Goal: Find specific page/section: Find specific page/section

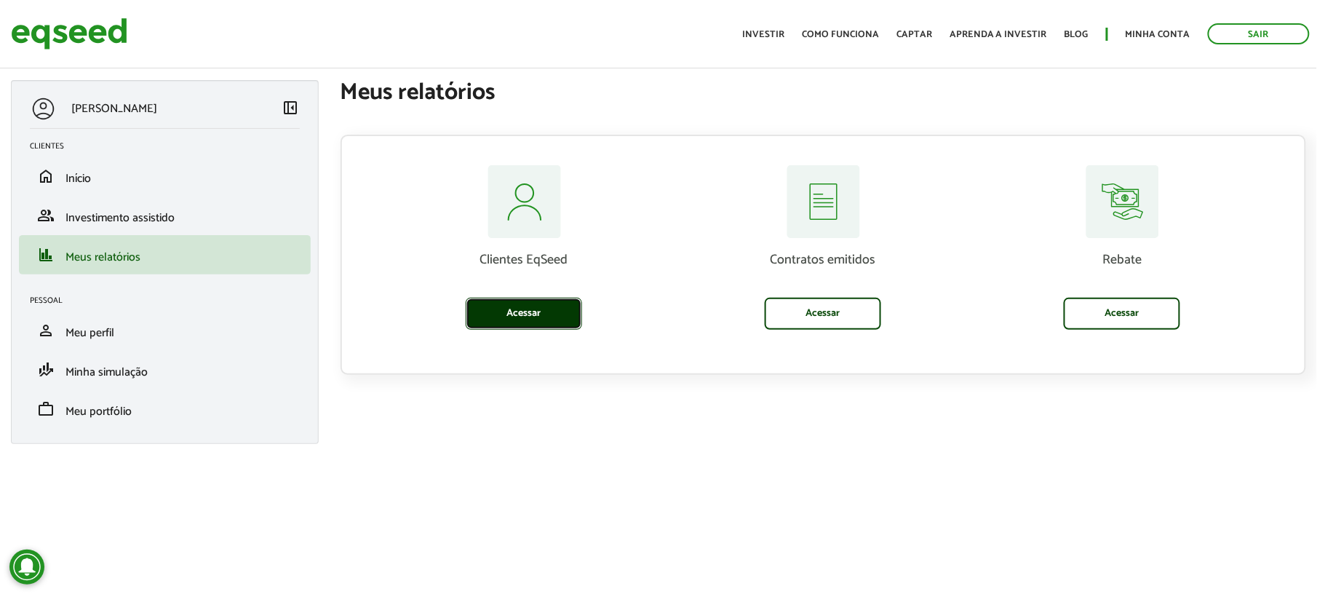
click at [537, 304] on link "Acessar" at bounding box center [524, 314] width 116 height 32
